Goal: Task Accomplishment & Management: Manage account settings

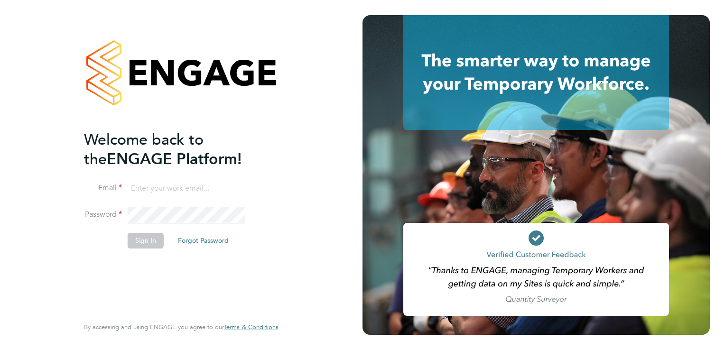
type input "[EMAIL_ADDRESS][DOMAIN_NAME]"
click at [150, 244] on button "Sign In" at bounding box center [146, 240] width 36 height 15
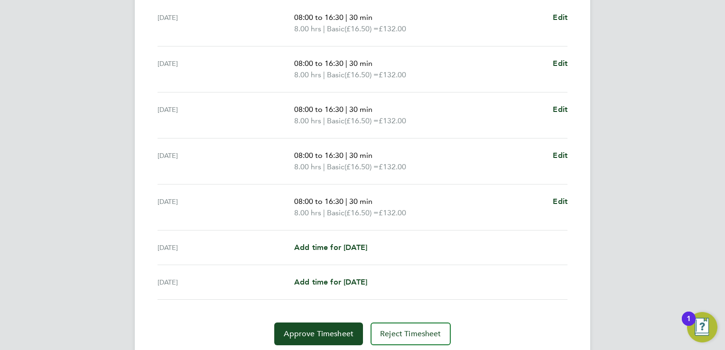
scroll to position [342, 0]
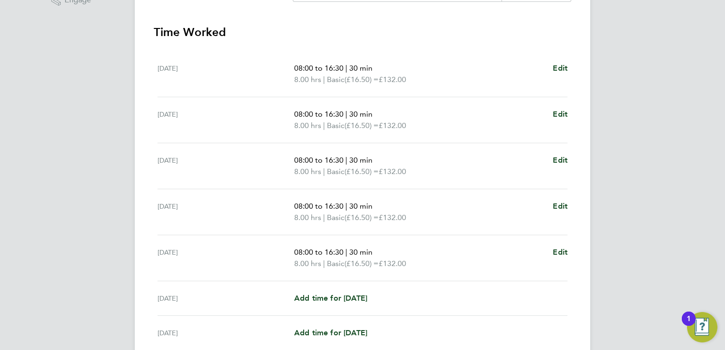
scroll to position [294, 0]
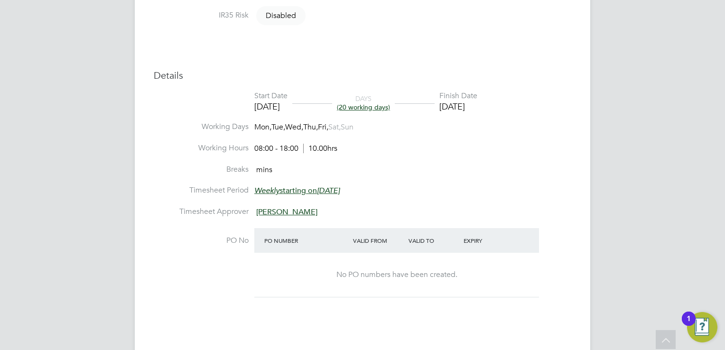
scroll to position [427, 0]
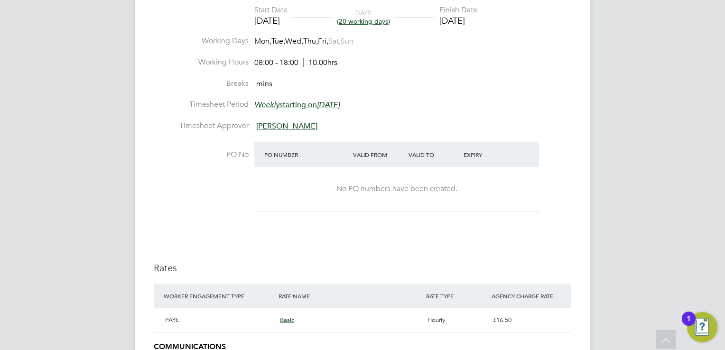
drag, startPoint x: 0, startPoint y: 0, endPoint x: 504, endPoint y: 279, distance: 576.1
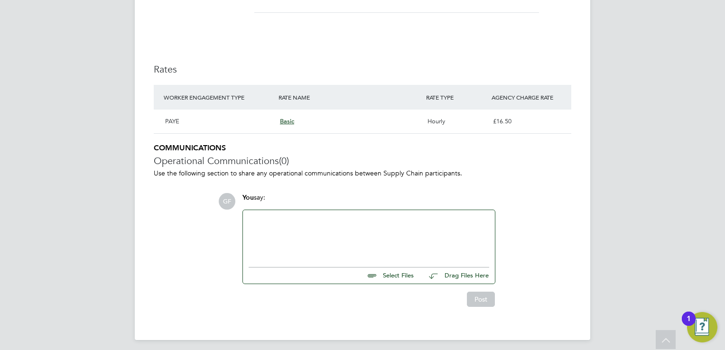
scroll to position [574, 0]
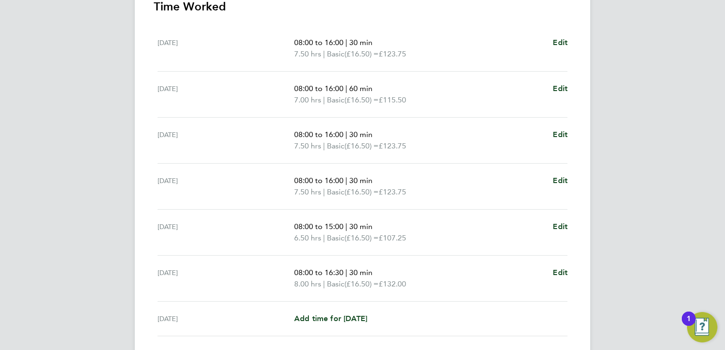
scroll to position [353, 0]
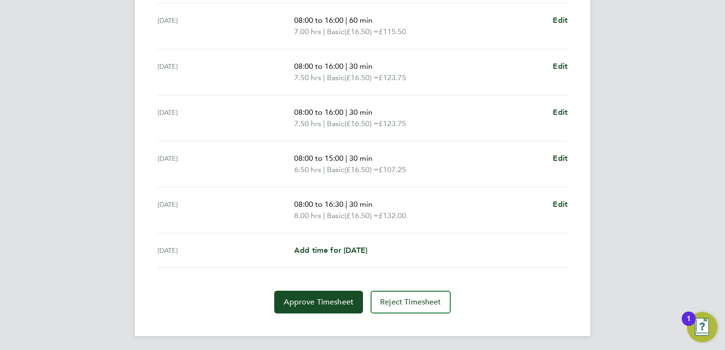
click at [324, 269] on section "Time Worked Mon 22 Sep 08:00 to 16:00 | 30 min 7.50 hrs | Basic (£16.50) = £123…" at bounding box center [363, 122] width 418 height 383
drag, startPoint x: 316, startPoint y: 312, endPoint x: 321, endPoint y: 309, distance: 5.9
click at [317, 311] on section "Time Worked Mon 22 Sep 08:00 to 16:00 | 30 min 7.50 hrs | Basic (£16.50) = £123…" at bounding box center [363, 122] width 418 height 383
click at [421, 300] on span "Reject Timesheet" at bounding box center [410, 302] width 61 height 9
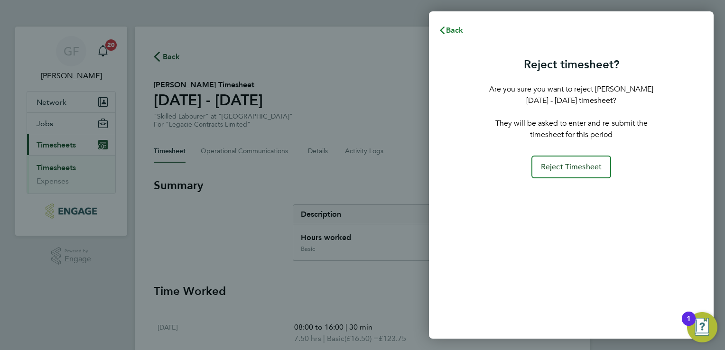
click at [448, 28] on span "Back" at bounding box center [455, 30] width 18 height 9
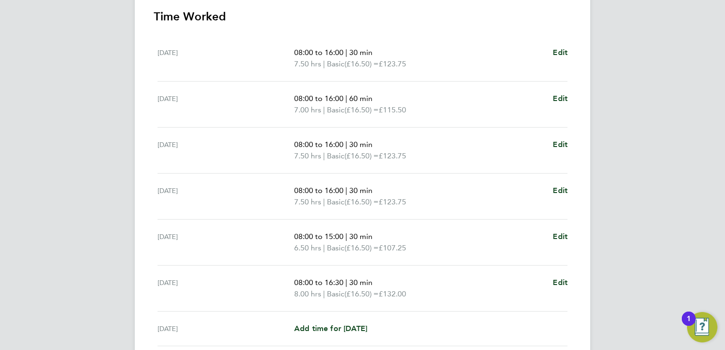
scroll to position [332, 0]
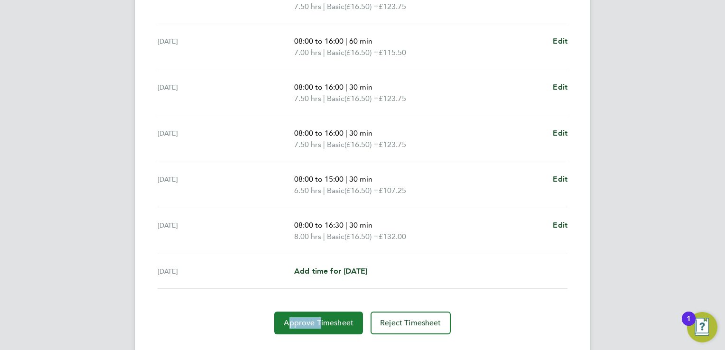
click at [334, 325] on span "Approve Timesheet" at bounding box center [319, 322] width 70 height 9
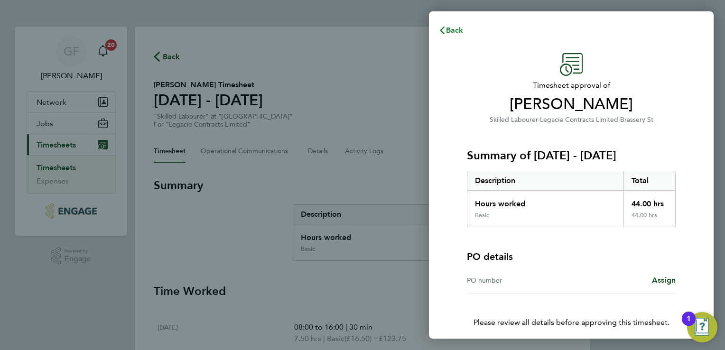
click at [451, 34] on span "Back" at bounding box center [455, 30] width 18 height 9
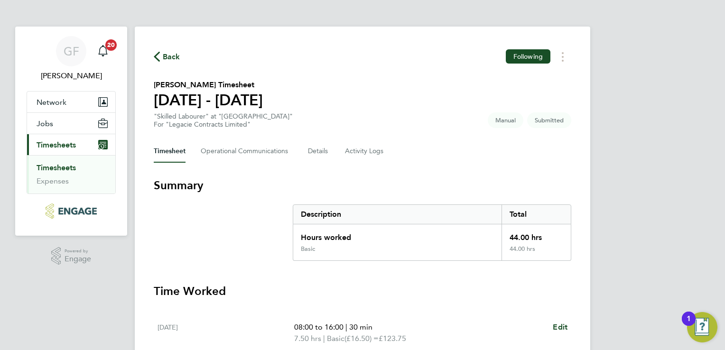
click at [676, 260] on div "GF Garry Flaherty Notifications 20 Applications: Network Sites Jobs Placements …" at bounding box center [362, 352] width 725 height 705
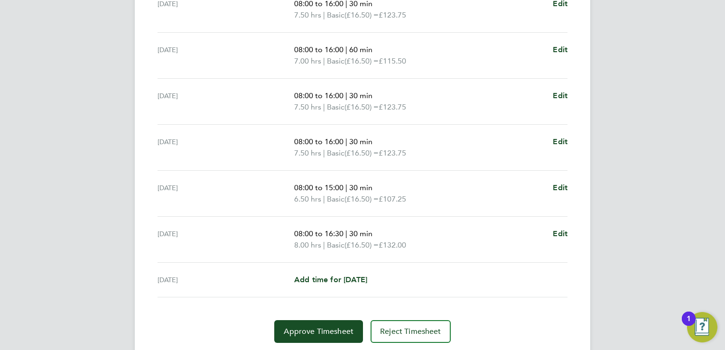
scroll to position [353, 0]
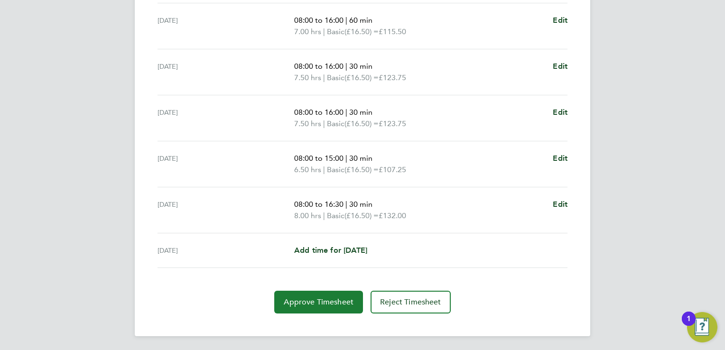
click at [320, 304] on span "Approve Timesheet" at bounding box center [319, 302] width 70 height 9
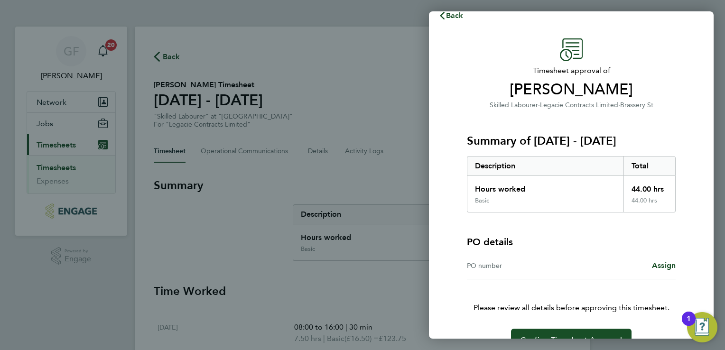
scroll to position [38, 0]
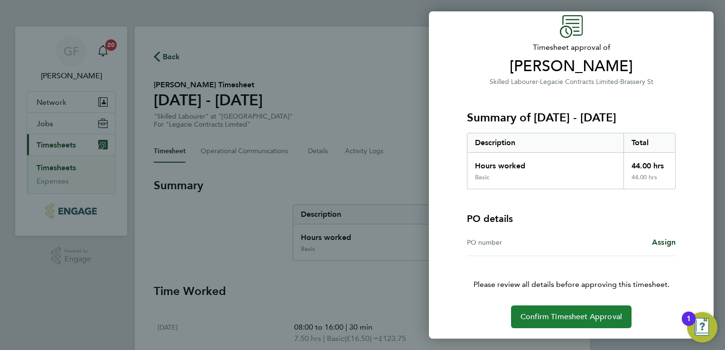
click at [552, 313] on span "Confirm Timesheet Approval" at bounding box center [572, 316] width 102 height 9
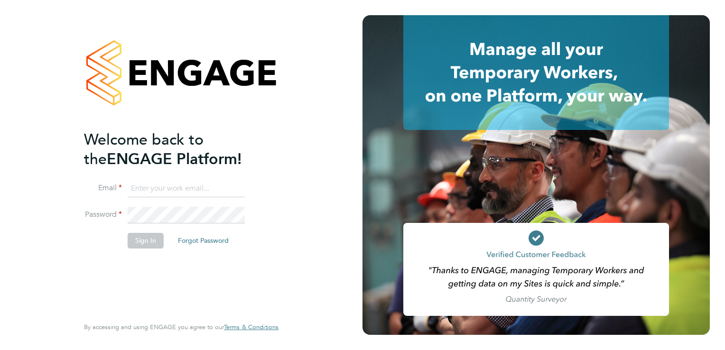
type input "[EMAIL_ADDRESS][DOMAIN_NAME]"
drag, startPoint x: 433, startPoint y: 4, endPoint x: 149, endPoint y: 240, distance: 369.4
click at [149, 240] on button "Sign In" at bounding box center [146, 240] width 36 height 15
